Goal: Check status

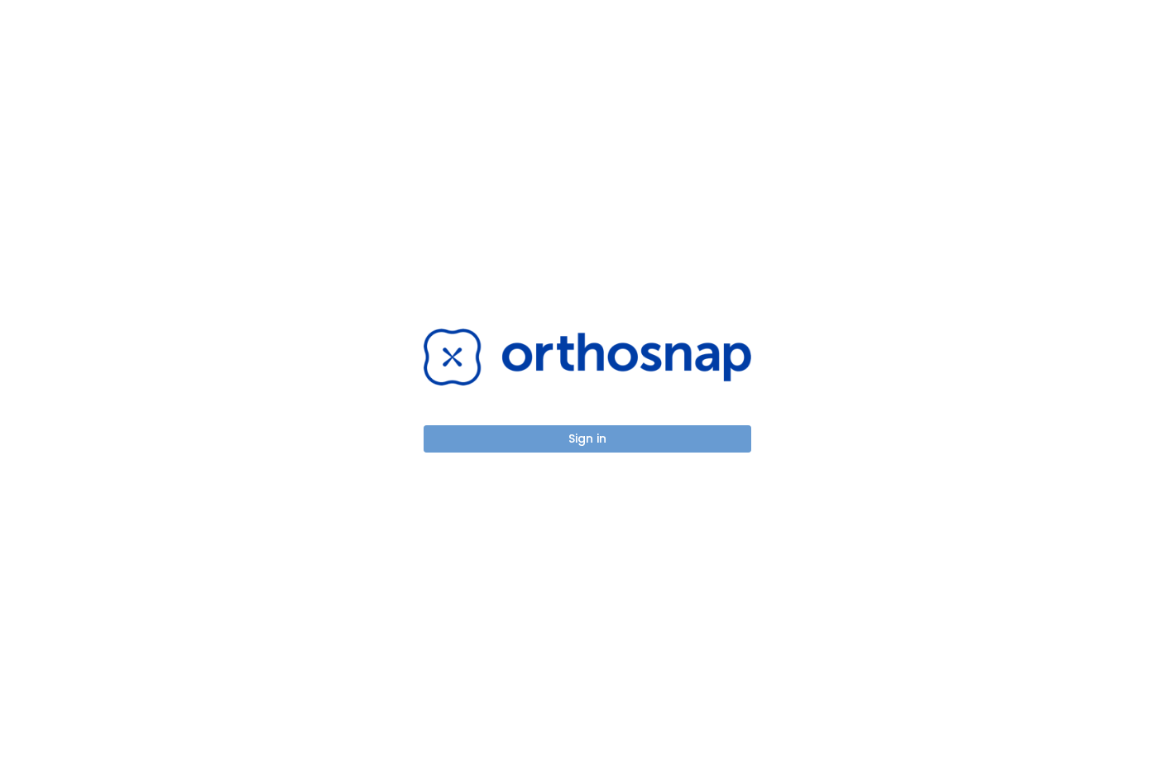
click at [664, 452] on button "Sign in" at bounding box center [588, 438] width 328 height 27
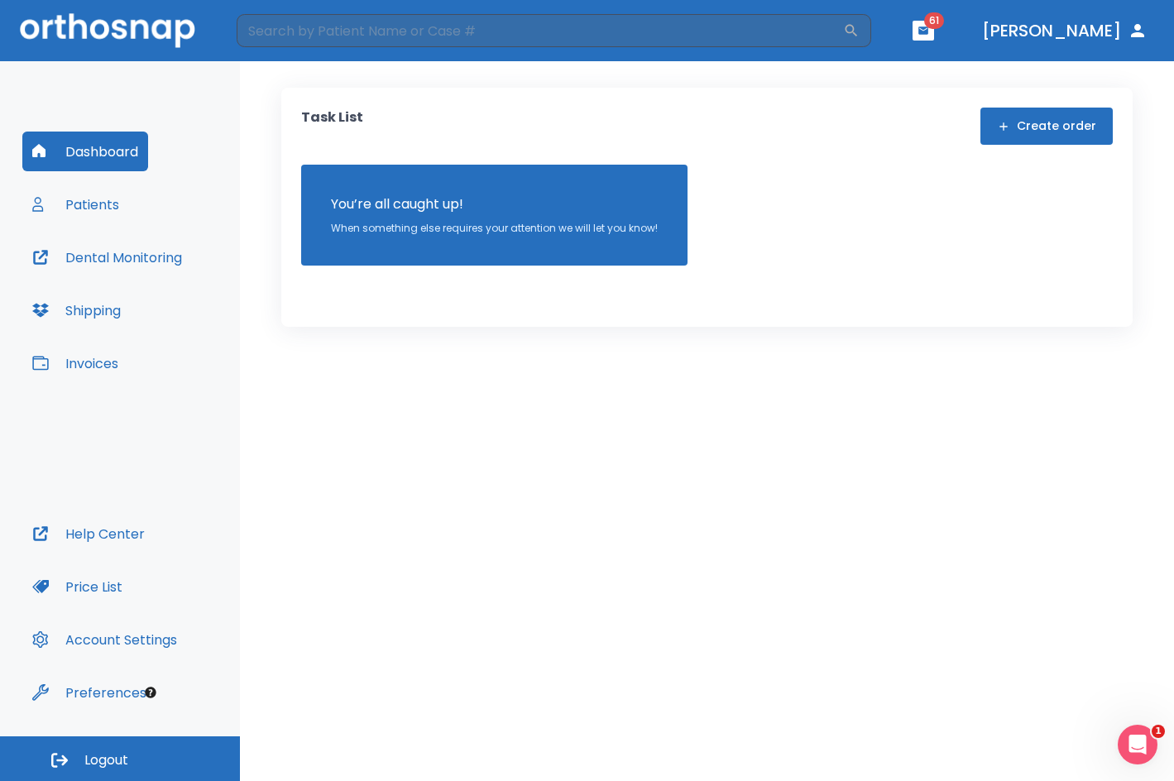
click at [112, 204] on button "Patients" at bounding box center [75, 204] width 107 height 40
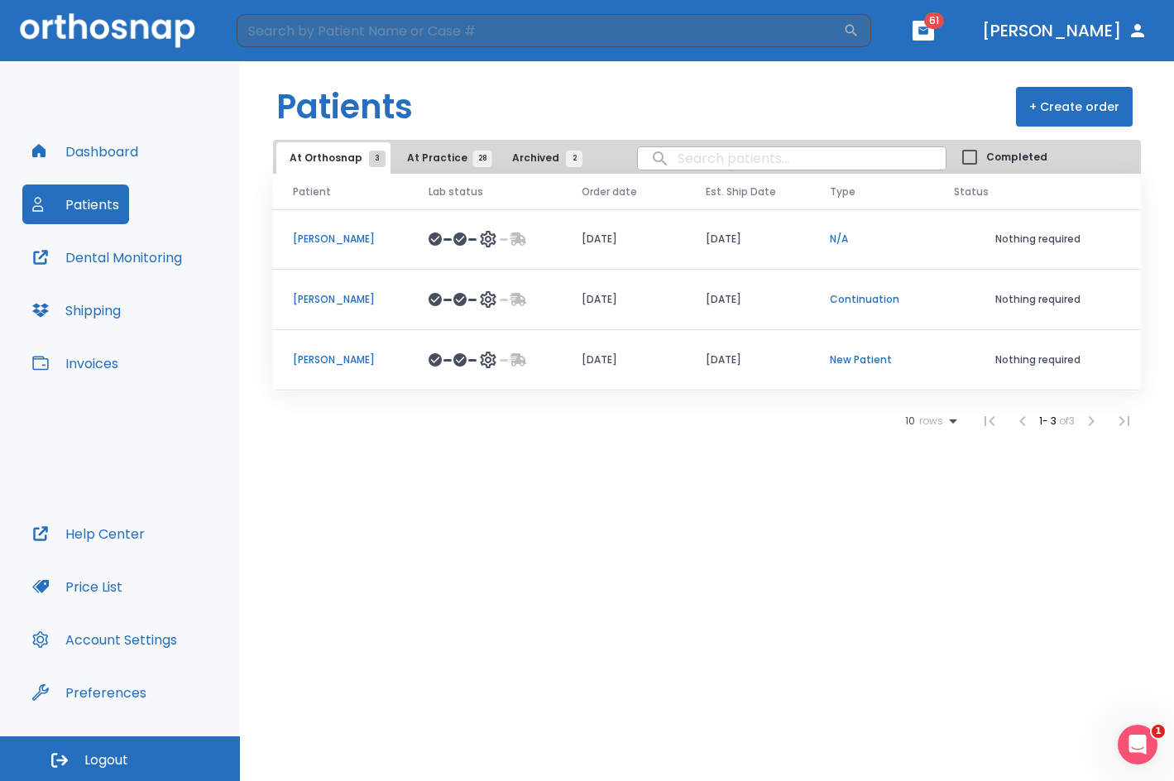
click at [99, 267] on button "Dental Monitoring" at bounding box center [107, 257] width 170 height 40
click at [799, 161] on input "search" at bounding box center [792, 158] width 308 height 32
type input "[PERSON_NAME]"
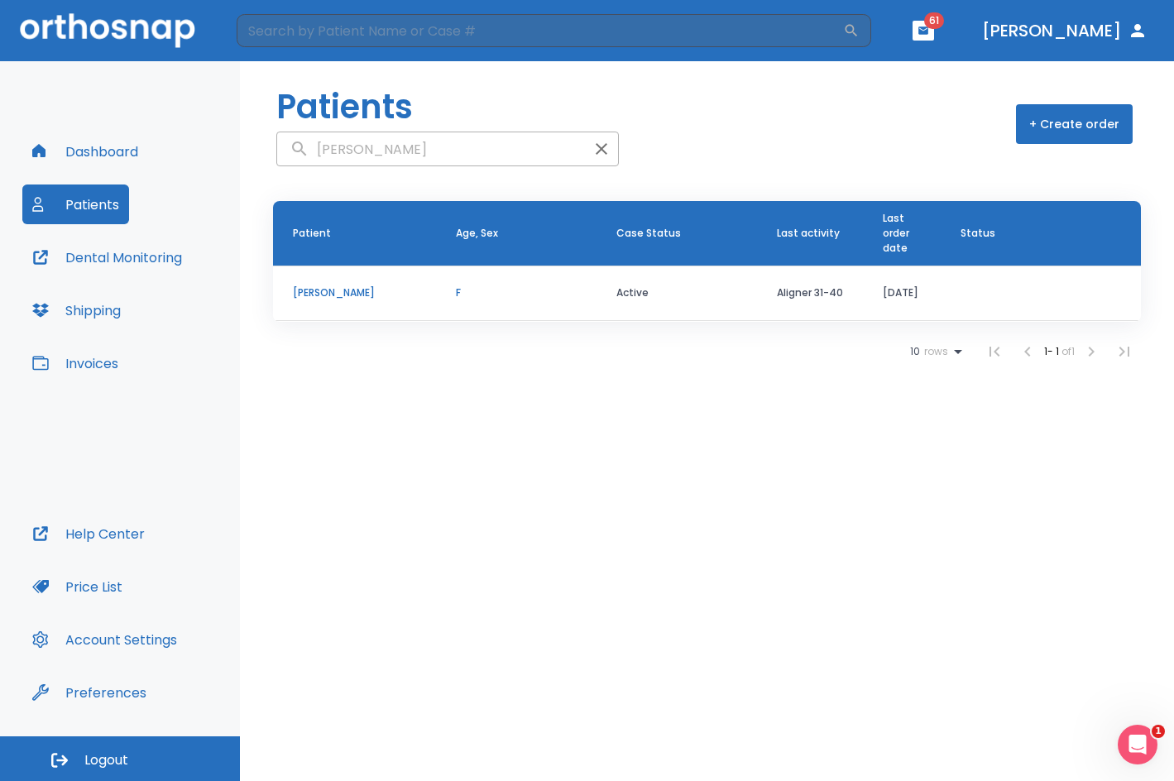
click at [355, 280] on td "[PERSON_NAME]" at bounding box center [354, 293] width 163 height 55
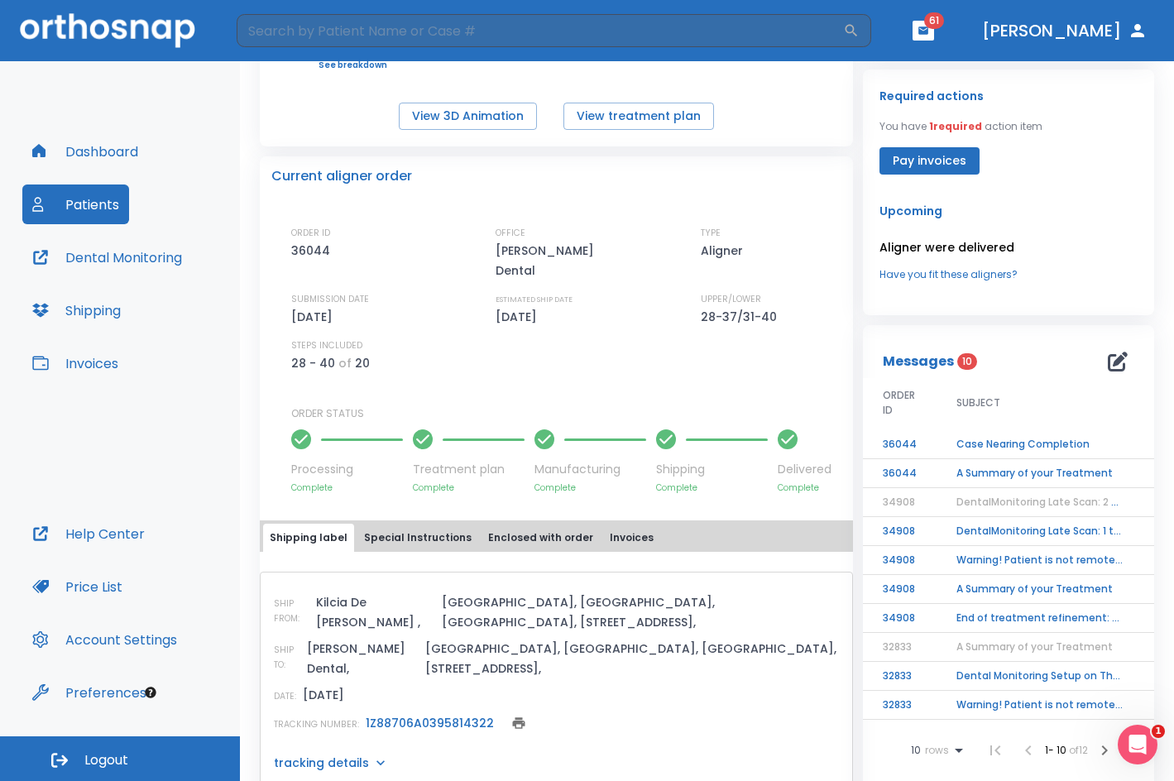
scroll to position [331, 0]
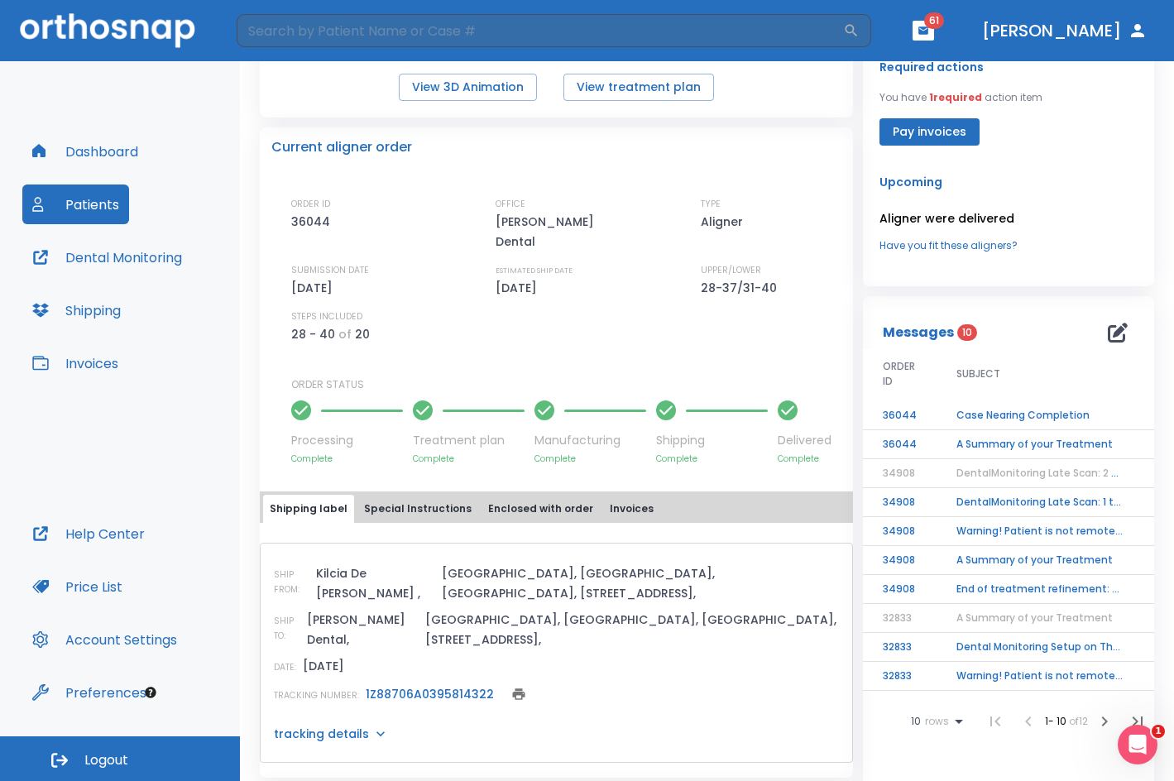
click at [992, 505] on td "DentalMonitoring Late Scan: 1 to 2 Weeks Notification" at bounding box center [1040, 502] width 207 height 29
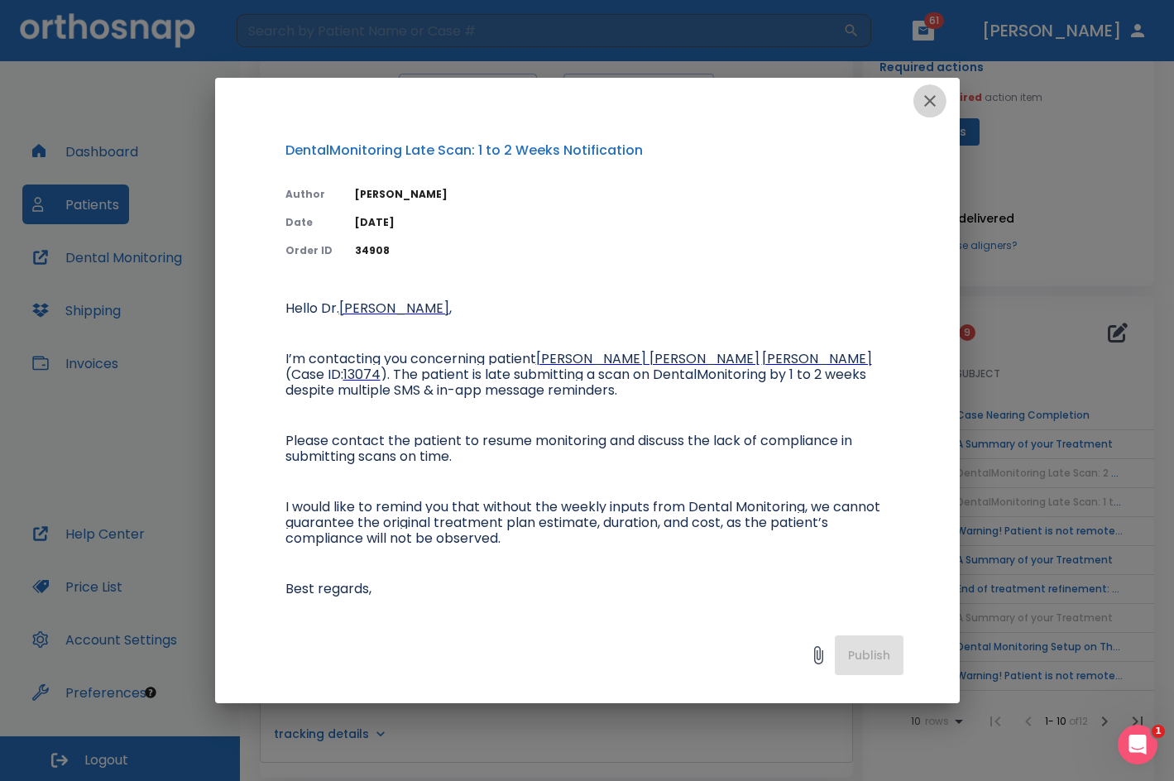
click at [923, 106] on icon "button" at bounding box center [930, 101] width 20 height 20
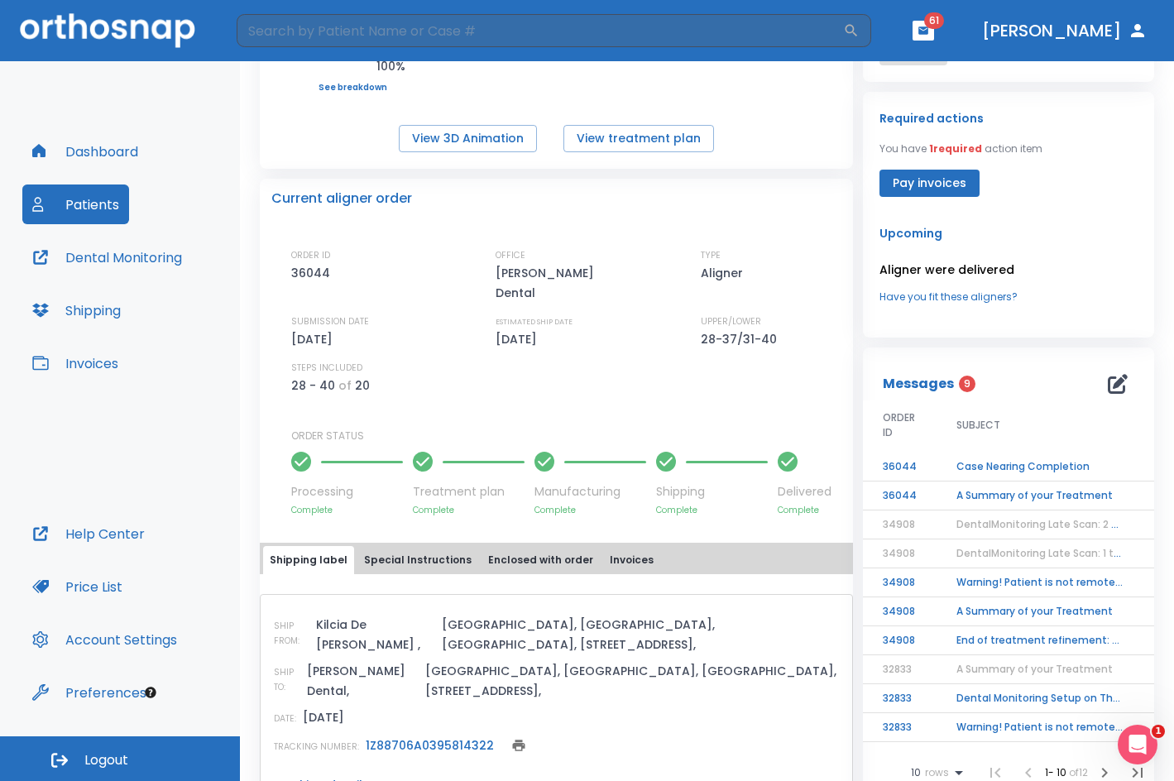
scroll to position [248, 0]
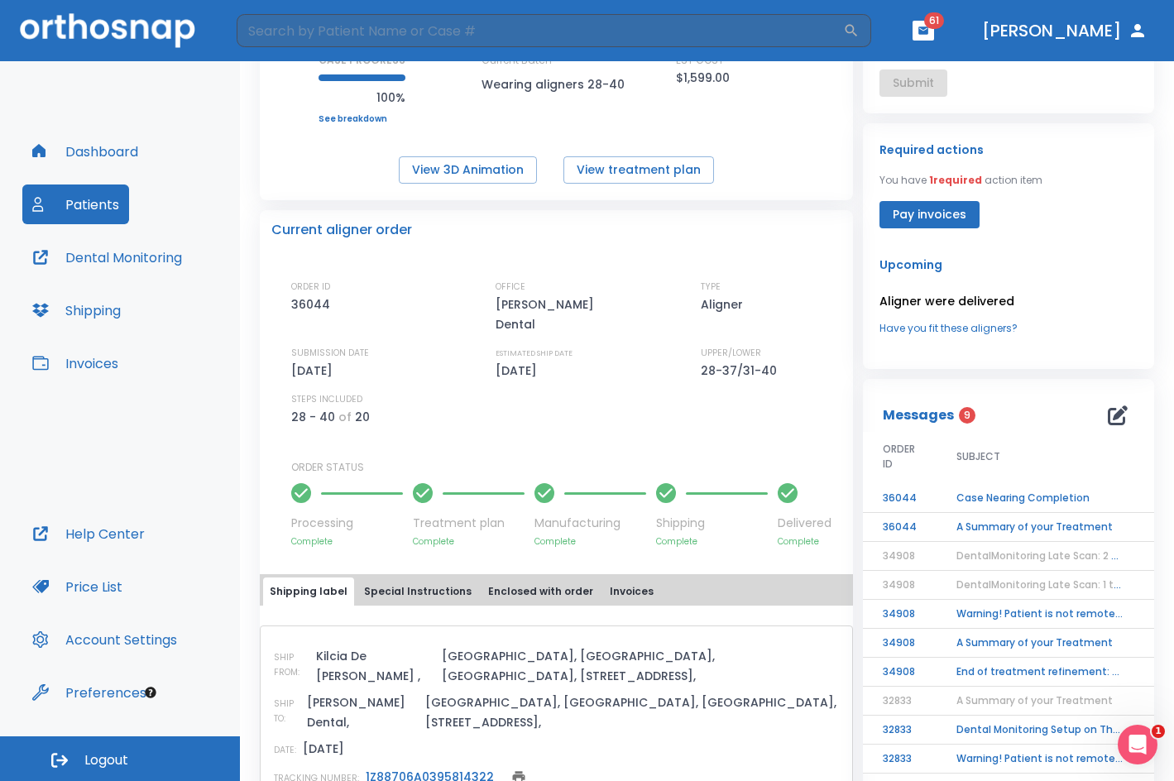
click at [1020, 493] on td "Case Nearing Completion" at bounding box center [1040, 498] width 207 height 29
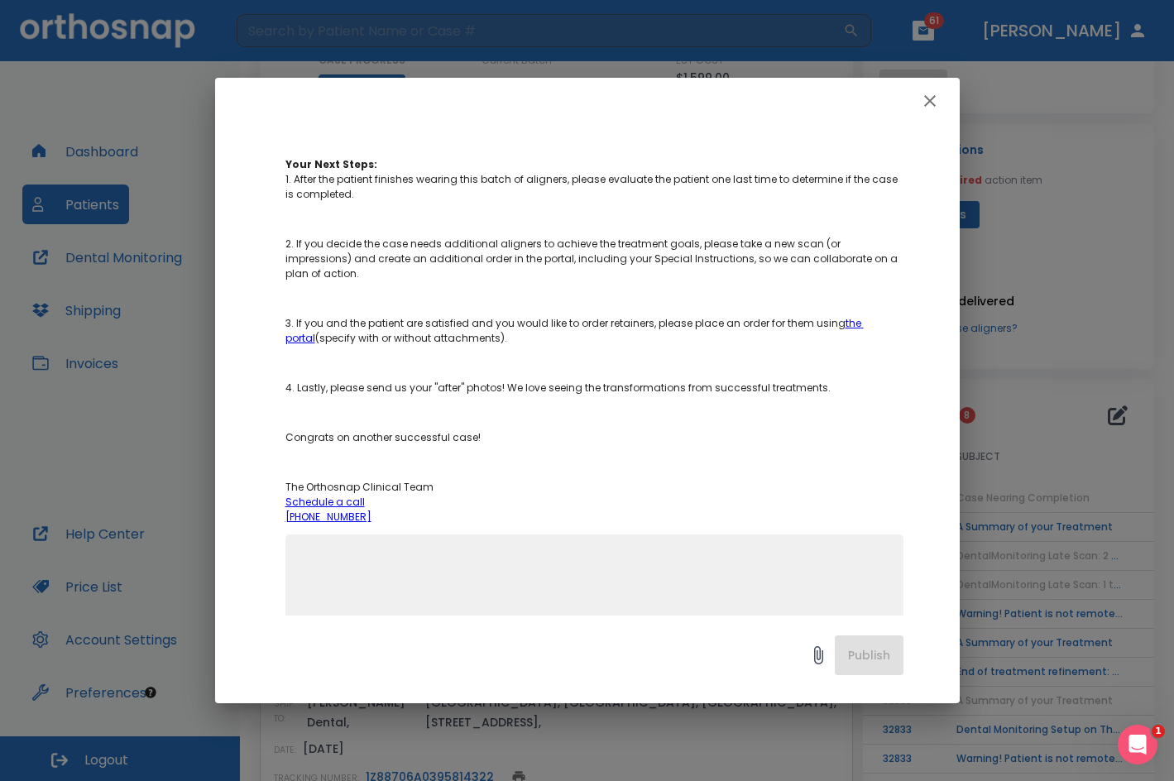
scroll to position [331, 0]
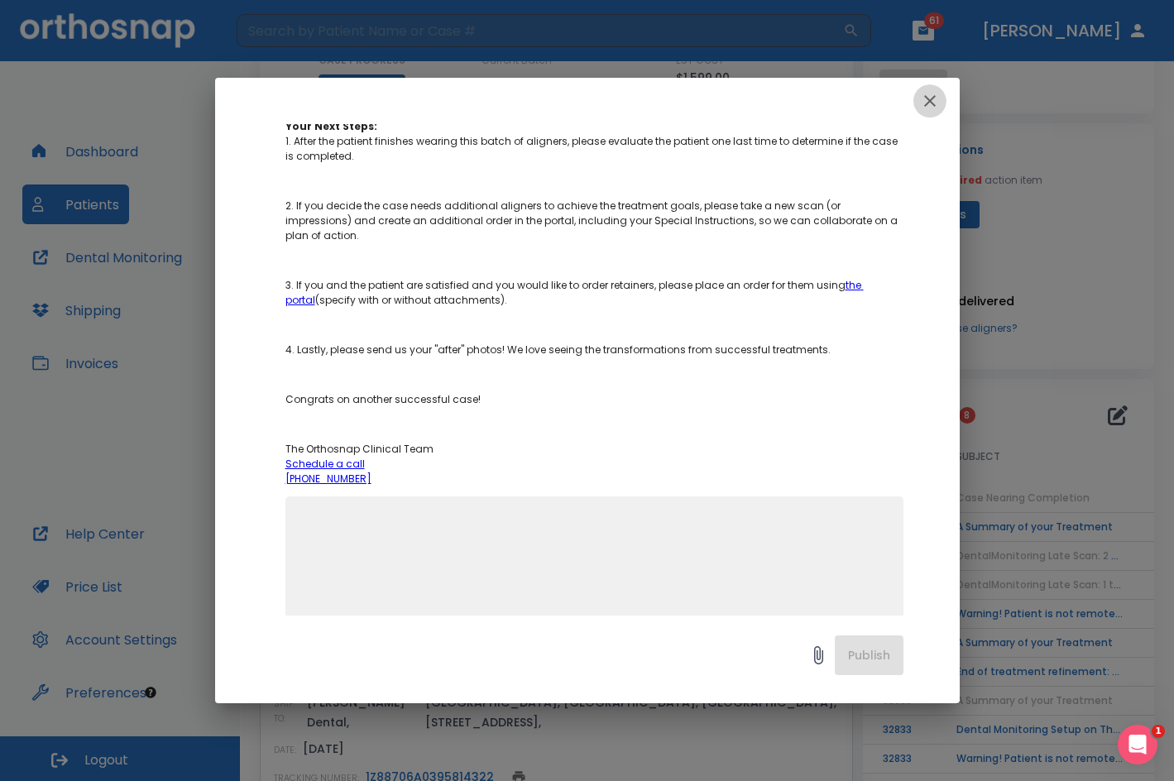
click at [938, 100] on icon "button" at bounding box center [930, 101] width 20 height 20
